Goal: Task Accomplishment & Management: Manage account settings

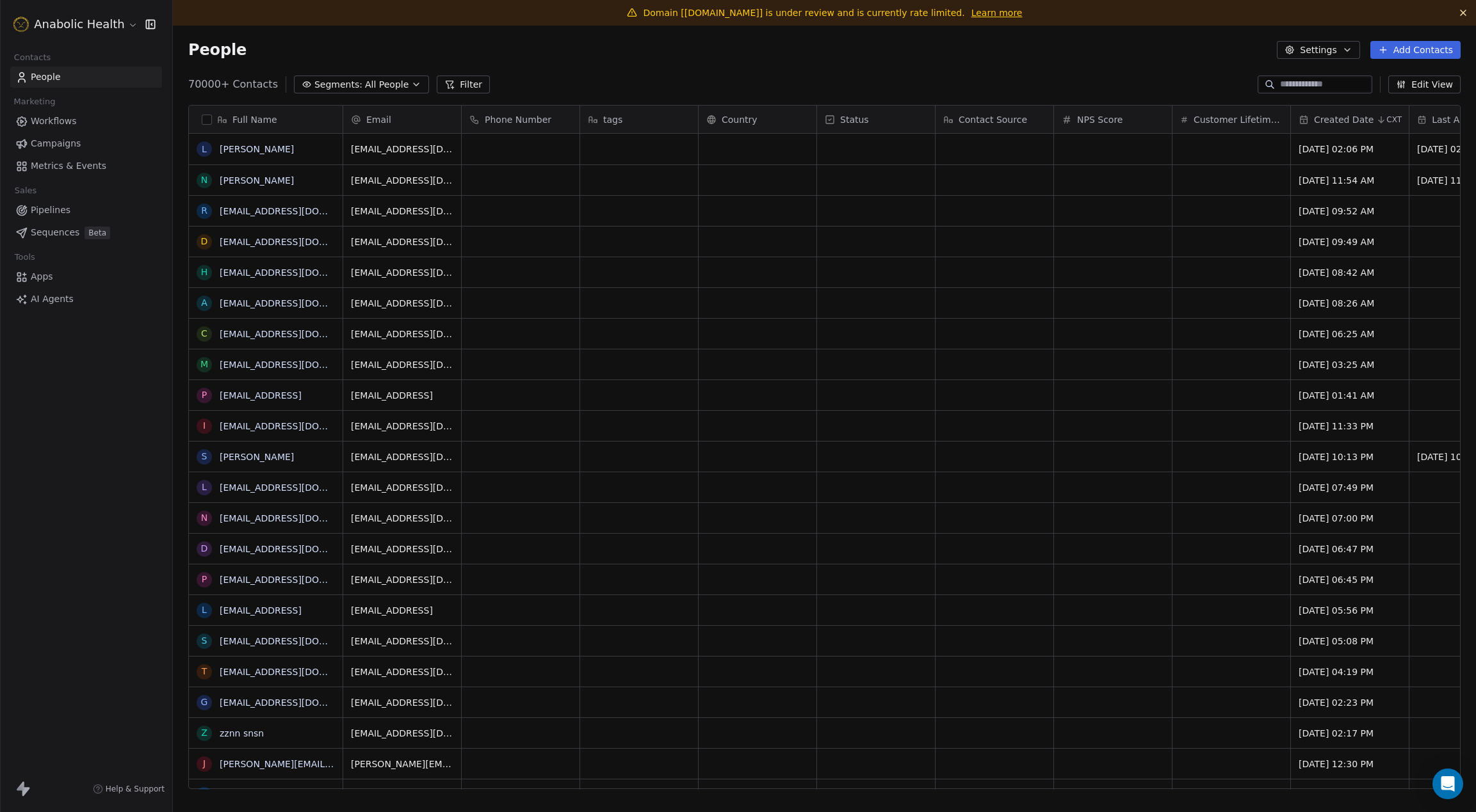
scroll to position [714, 1303]
drag, startPoint x: 726, startPoint y: 59, endPoint x: 719, endPoint y: 59, distance: 7.0
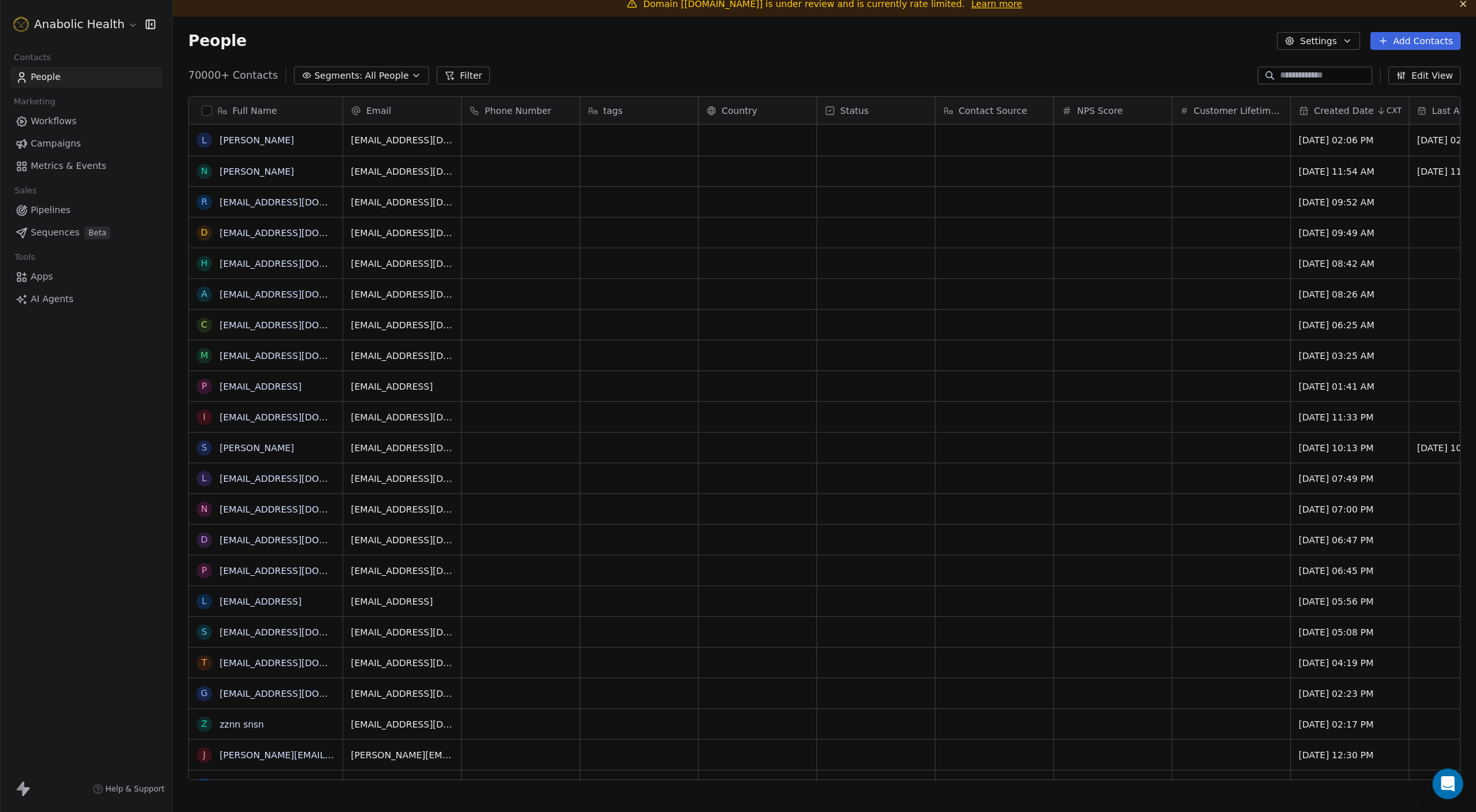
click at [86, 21] on html "Anabolic Health Contacts People Marketing Workflows Campaigns Metrics & Events …" at bounding box center [738, 406] width 1476 height 812
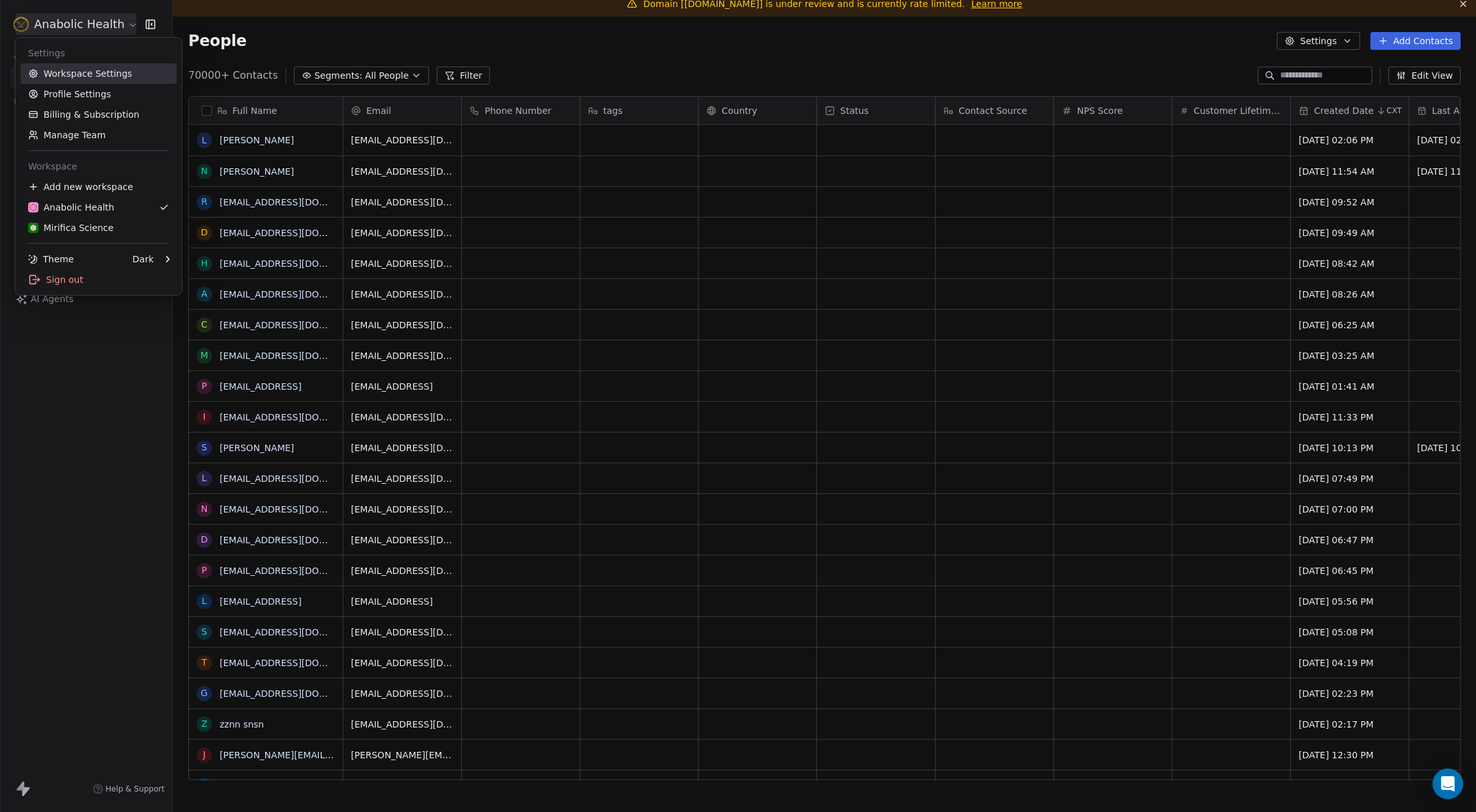
click at [99, 75] on link "Workspace Settings" at bounding box center [99, 74] width 156 height 21
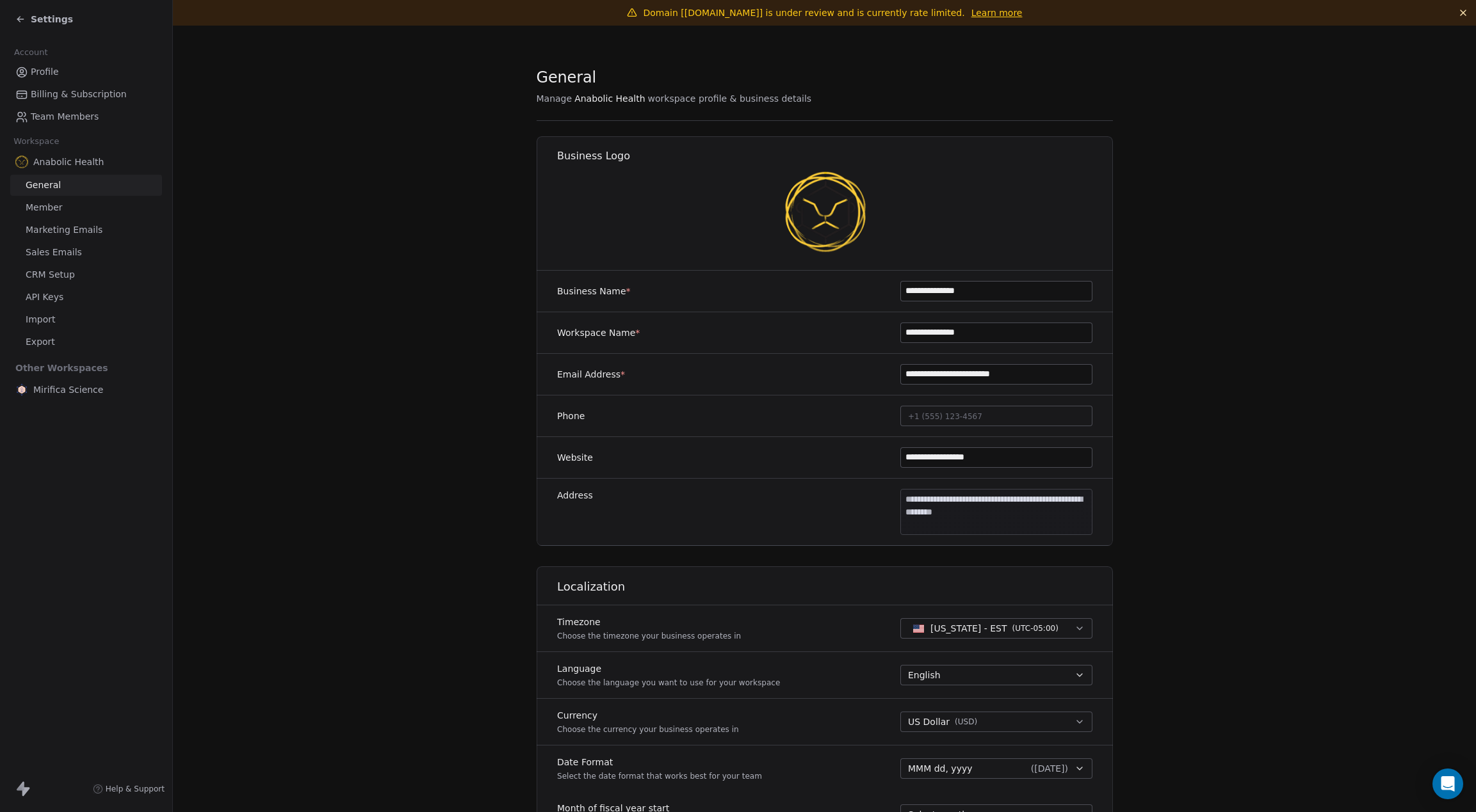
click at [73, 232] on span "Marketing Emails" at bounding box center [64, 230] width 77 height 13
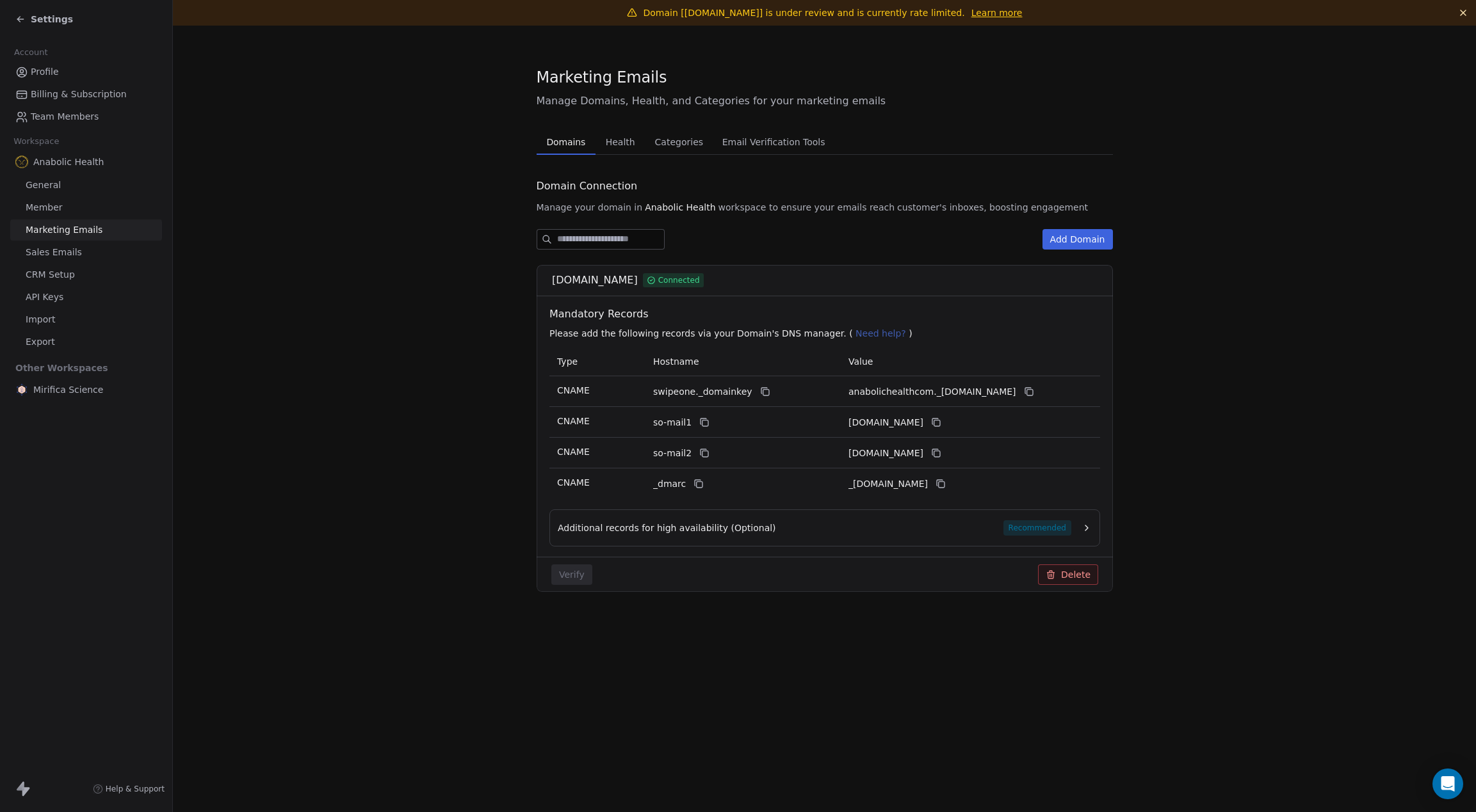
click at [619, 145] on span "Health" at bounding box center [620, 142] width 39 height 18
